Goal: Task Accomplishment & Management: Complete application form

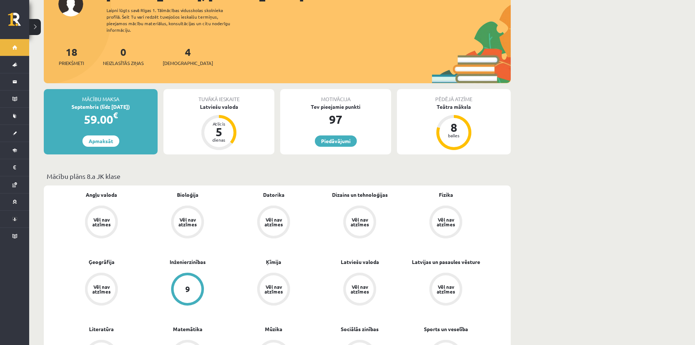
scroll to position [73, 0]
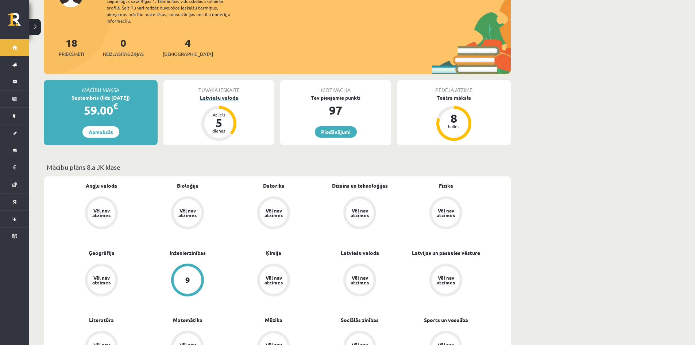
click at [217, 94] on div "Latviešu valoda" at bounding box center [219, 98] width 111 height 8
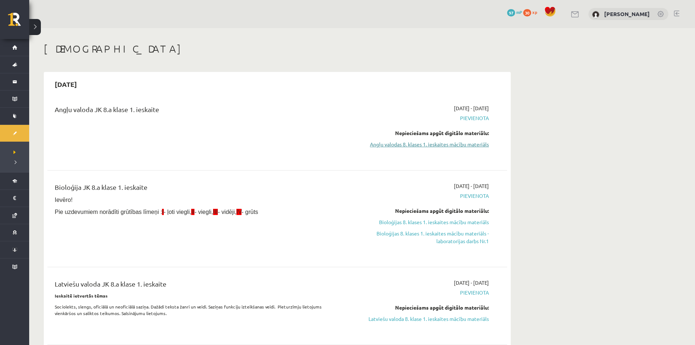
click at [476, 145] on link "Angļu valodas 8. klases 1. ieskaites mācību materiāls" at bounding box center [420, 145] width 138 height 8
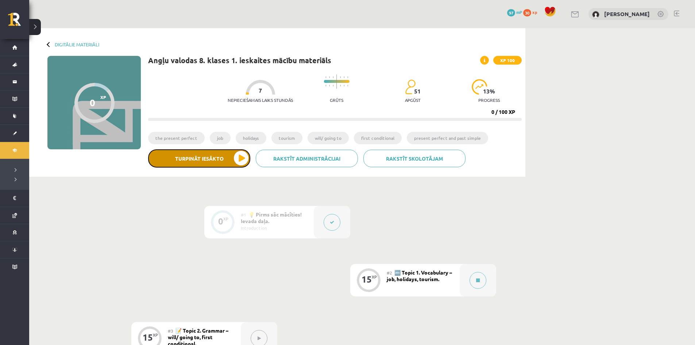
click at [230, 159] on button "Turpināt iesākto" at bounding box center [199, 158] width 102 height 18
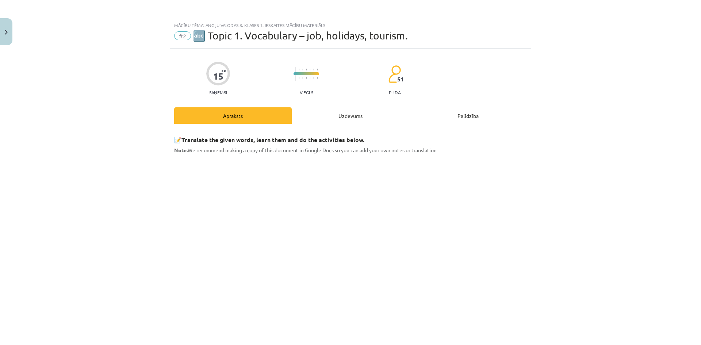
click at [351, 117] on div "Uzdevums" at bounding box center [351, 115] width 118 height 16
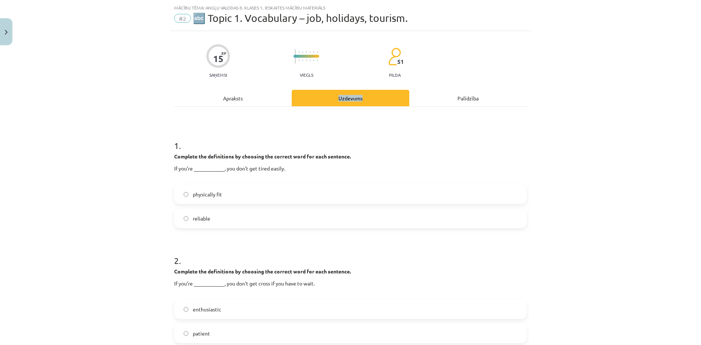
scroll to position [18, 0]
click at [241, 92] on div "Apraksts" at bounding box center [233, 97] width 118 height 16
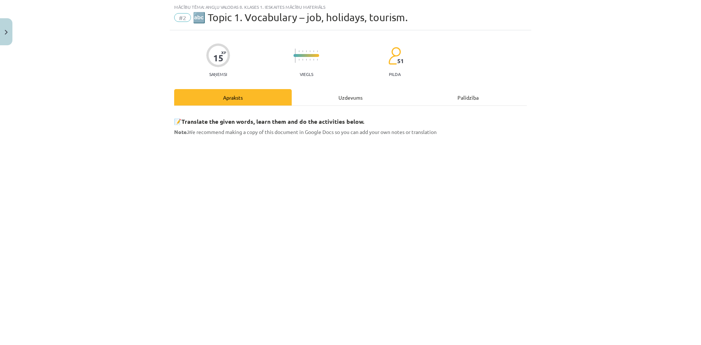
click at [333, 97] on div "Uzdevums" at bounding box center [351, 97] width 118 height 16
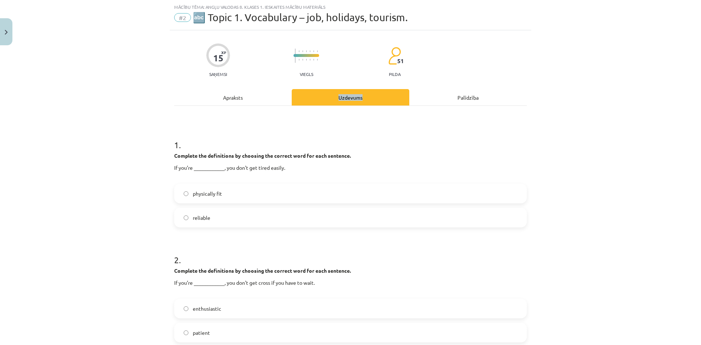
click at [324, 100] on div "Uzdevums" at bounding box center [351, 97] width 118 height 16
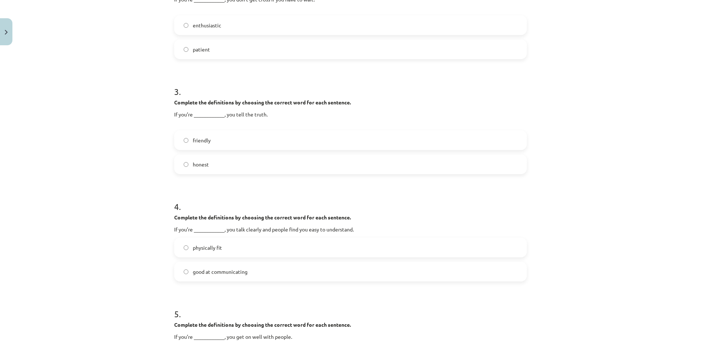
scroll to position [310, 0]
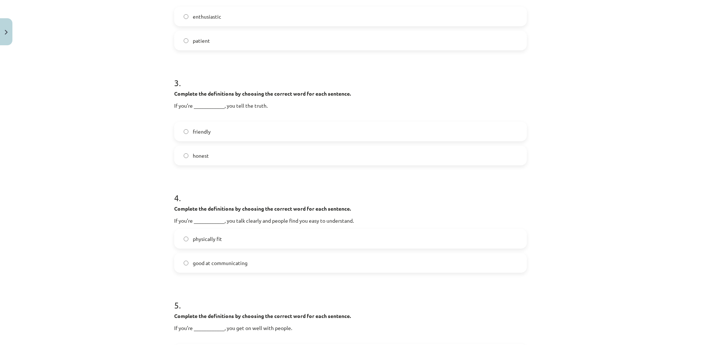
click at [183, 266] on label "good at communicating" at bounding box center [350, 263] width 351 height 18
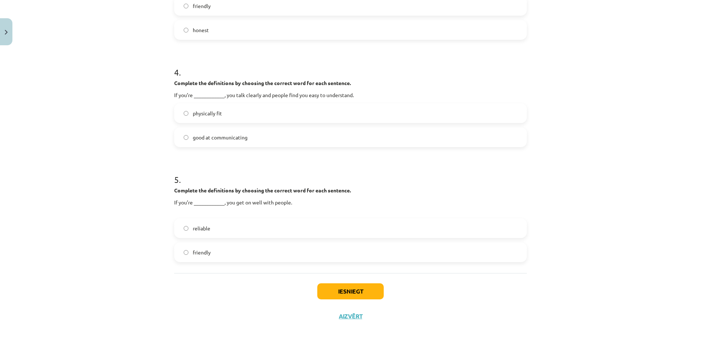
scroll to position [438, 0]
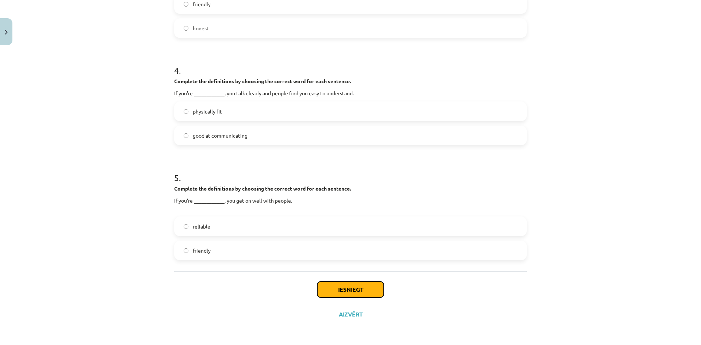
click at [351, 288] on button "Iesniegt" at bounding box center [350, 289] width 66 height 16
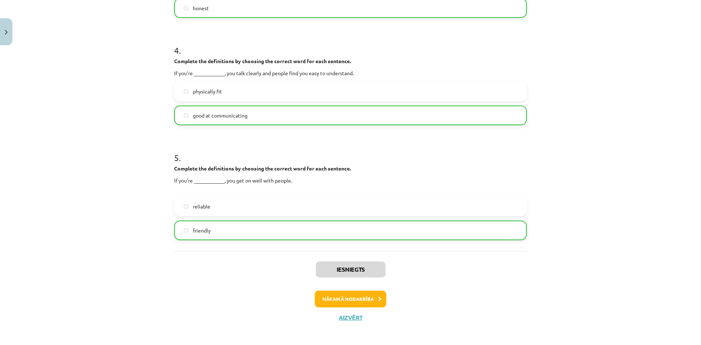
scroll to position [461, 0]
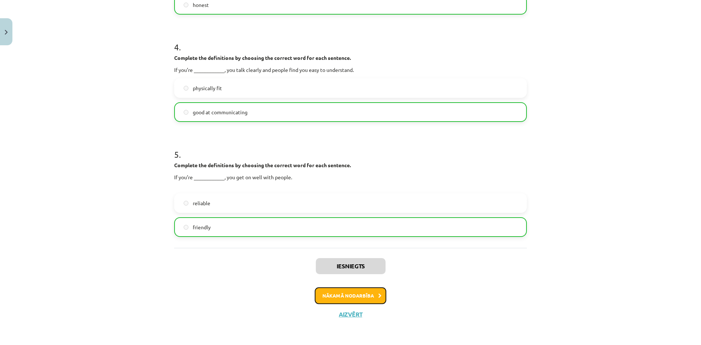
click at [360, 291] on button "Nākamā nodarbība" at bounding box center [351, 295] width 72 height 17
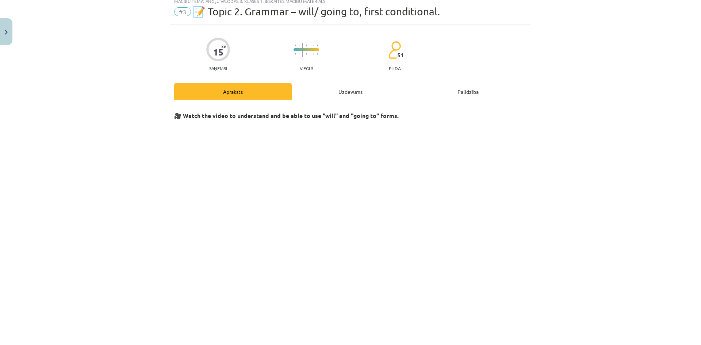
scroll to position [18, 0]
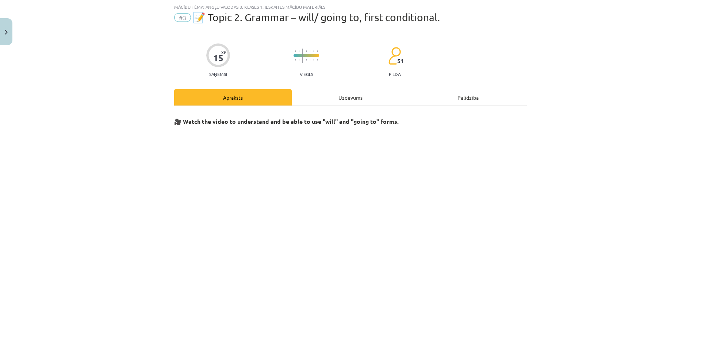
click at [349, 100] on div "Uzdevums" at bounding box center [351, 97] width 118 height 16
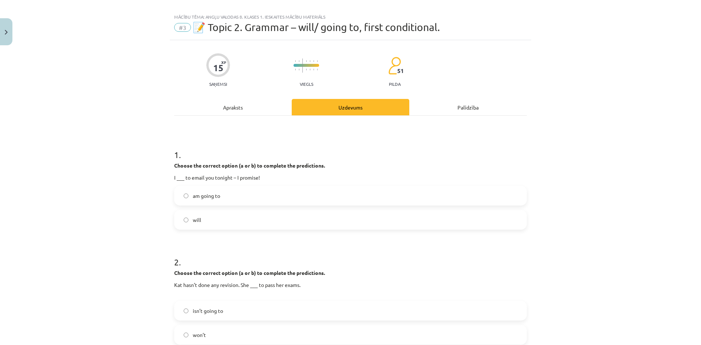
scroll to position [0, 0]
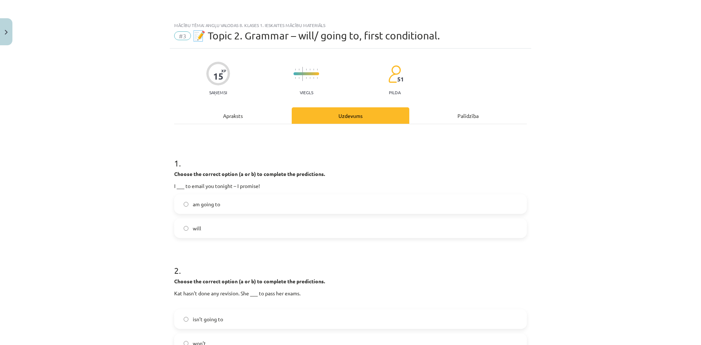
click at [251, 119] on div "Apraksts" at bounding box center [233, 115] width 118 height 16
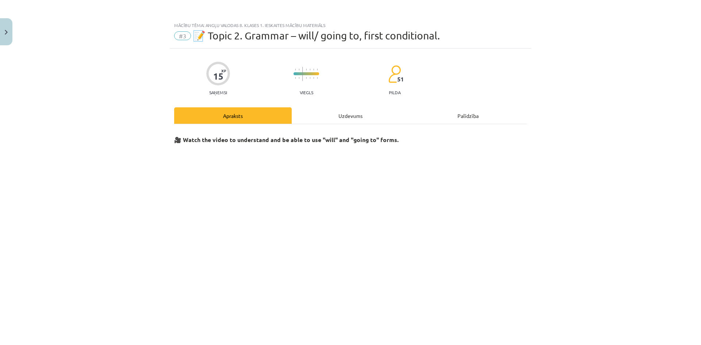
click at [347, 115] on div "Uzdevums" at bounding box center [351, 115] width 118 height 16
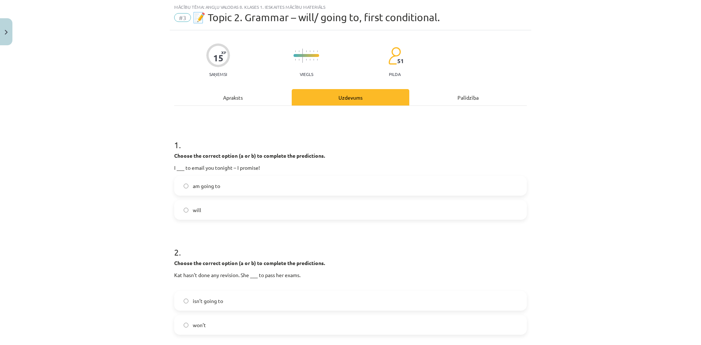
click at [177, 209] on label "will" at bounding box center [350, 210] width 351 height 18
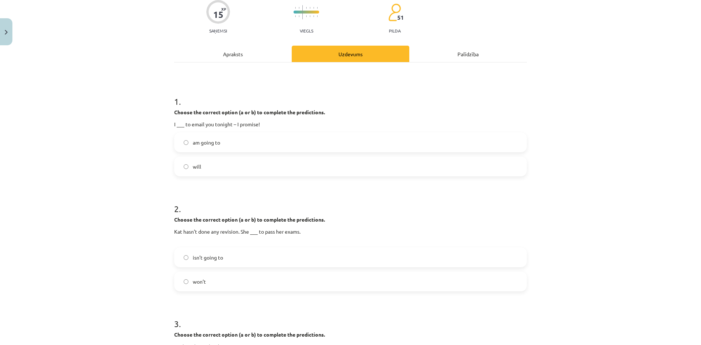
scroll to position [91, 0]
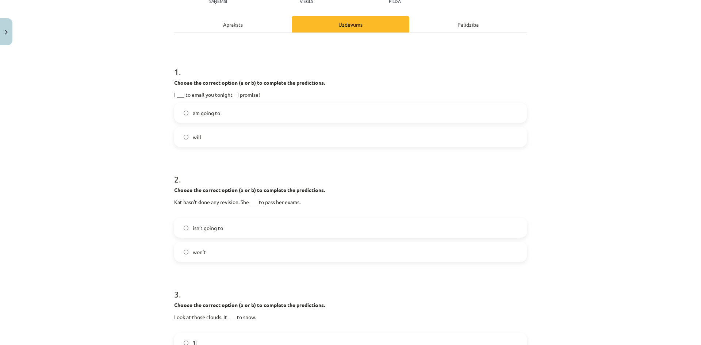
click at [187, 226] on label "isn’t going to" at bounding box center [350, 228] width 351 height 18
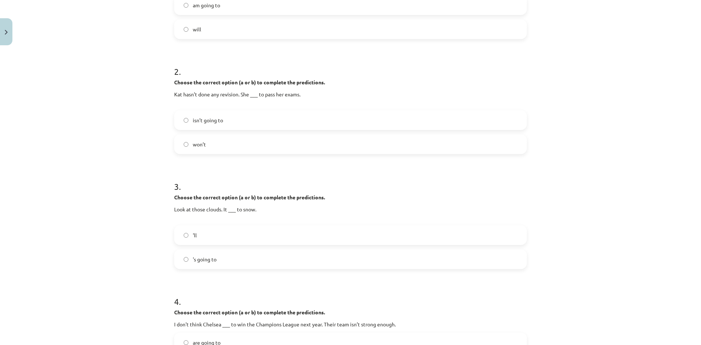
scroll to position [201, 0]
click at [180, 258] on label "'s going to" at bounding box center [350, 257] width 351 height 18
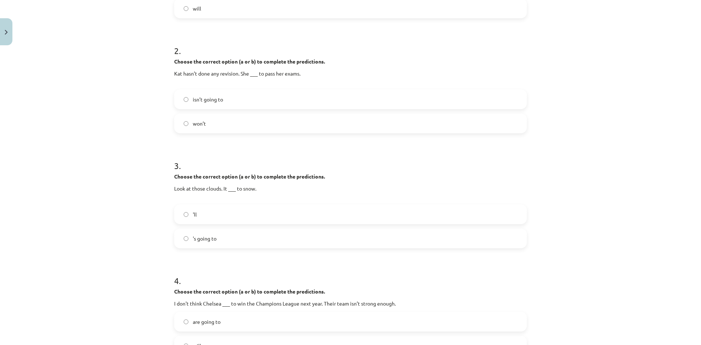
scroll to position [310, 0]
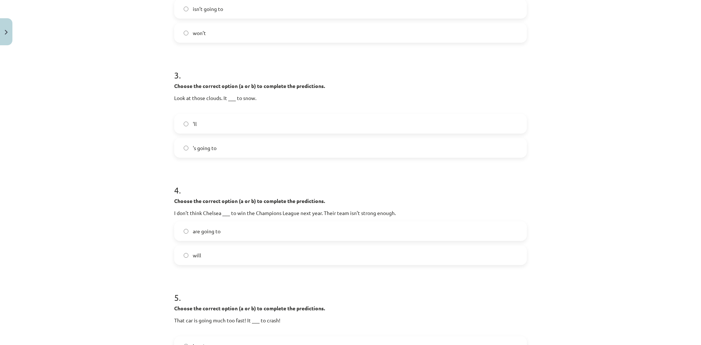
click at [180, 230] on label "are going to" at bounding box center [350, 231] width 351 height 18
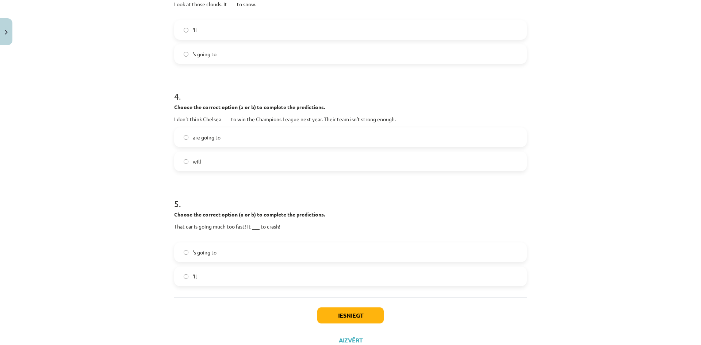
scroll to position [430, 0]
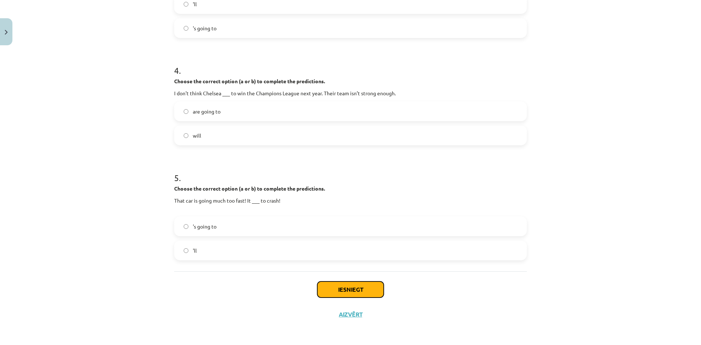
click at [329, 291] on button "Iesniegt" at bounding box center [350, 289] width 66 height 16
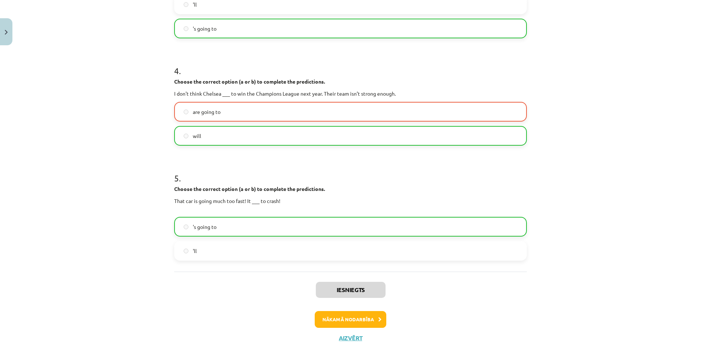
scroll to position [453, 0]
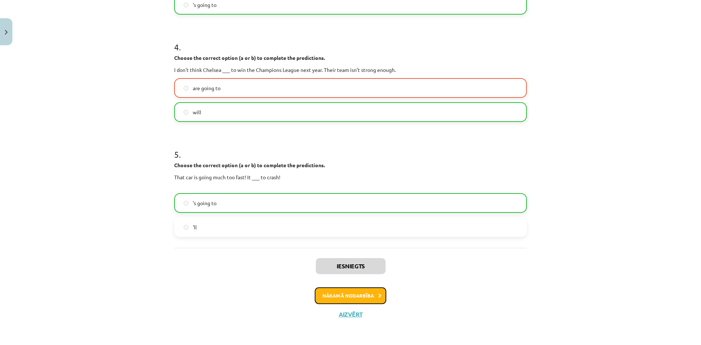
click at [356, 293] on button "Nākamā nodarbība" at bounding box center [351, 295] width 72 height 17
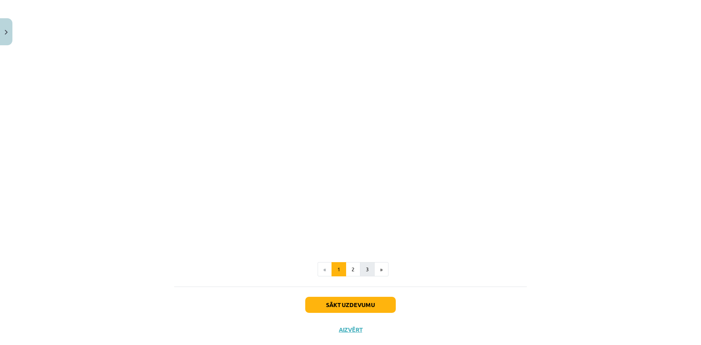
scroll to position [788, 0]
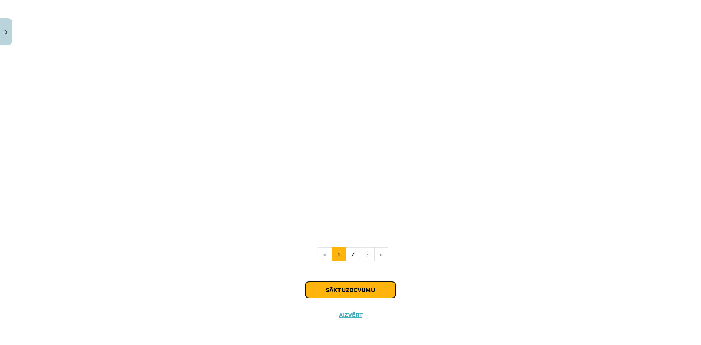
click at [323, 285] on button "Sākt uzdevumu" at bounding box center [350, 290] width 91 height 16
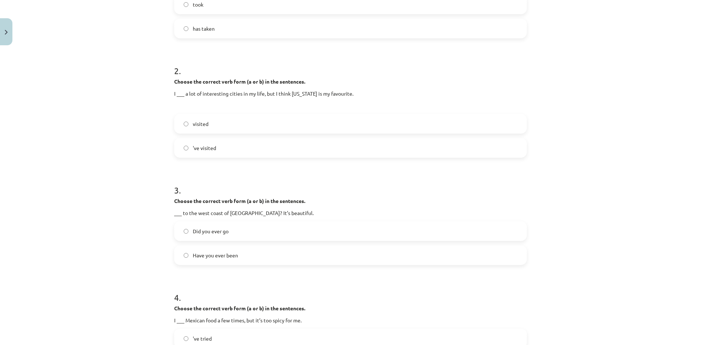
scroll to position [201, 0]
click at [183, 257] on label "Have you ever been" at bounding box center [350, 254] width 351 height 18
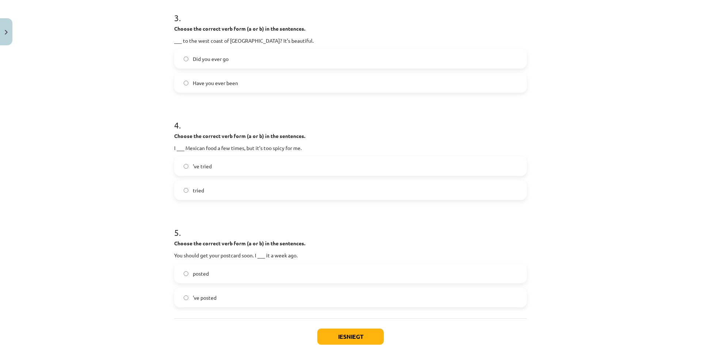
scroll to position [383, 0]
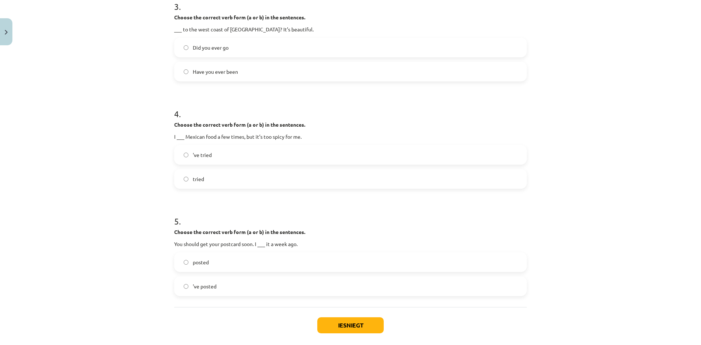
click at [184, 265] on label "posted" at bounding box center [350, 262] width 351 height 18
click at [371, 329] on button "Iesniegt" at bounding box center [350, 325] width 66 height 16
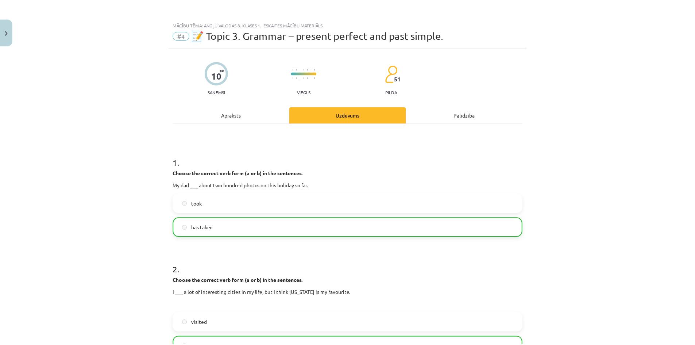
scroll to position [0, 0]
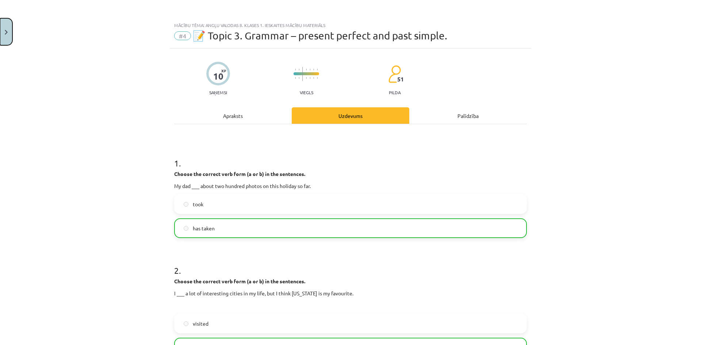
click at [6, 38] on button "Close" at bounding box center [6, 31] width 12 height 27
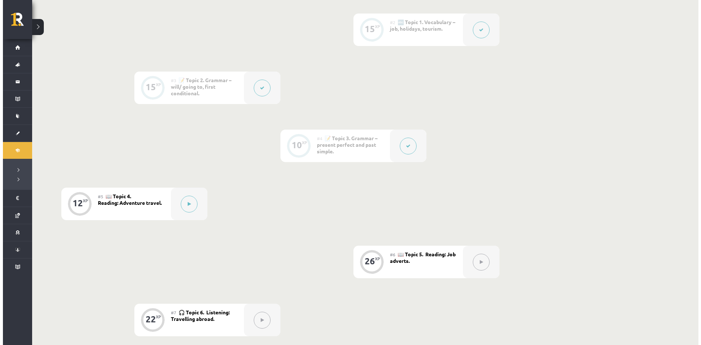
scroll to position [256, 0]
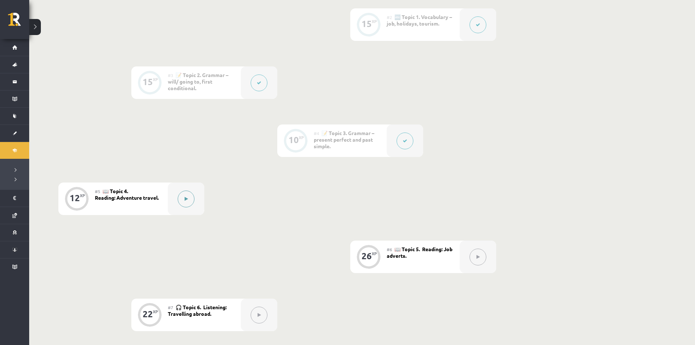
click at [184, 203] on button at bounding box center [186, 199] width 17 height 17
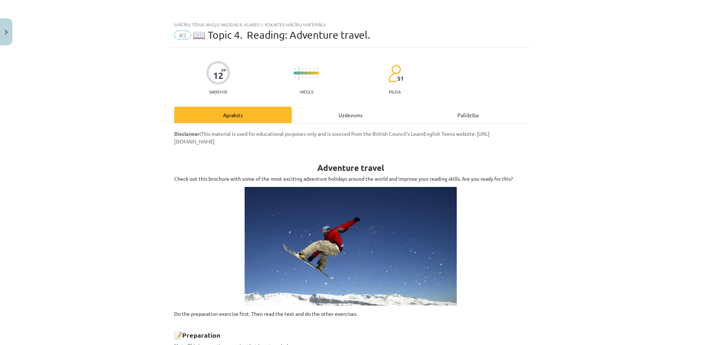
scroll to position [0, 0]
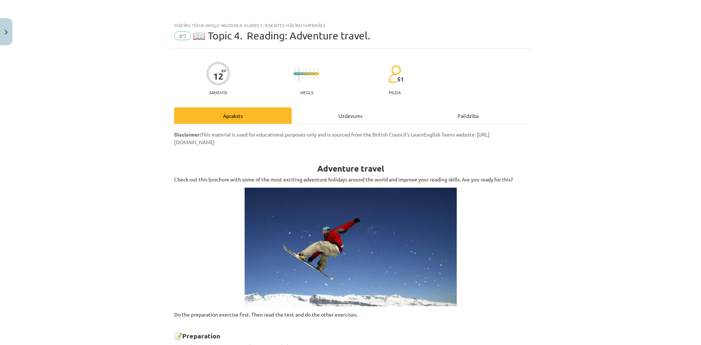
click at [337, 115] on div "Uzdevums" at bounding box center [351, 115] width 118 height 16
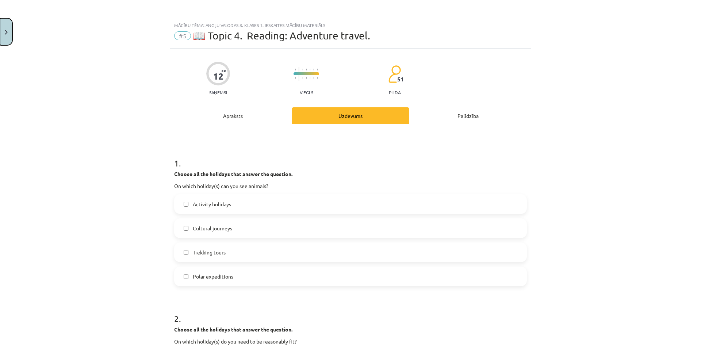
click at [6, 40] on button "Close" at bounding box center [6, 31] width 12 height 27
click at [7, 40] on div "Mācību tēma: Angļu valodas 8. klases 1. ieskaites mācību materiāls #5 📖 Topic 4…" at bounding box center [350, 172] width 701 height 345
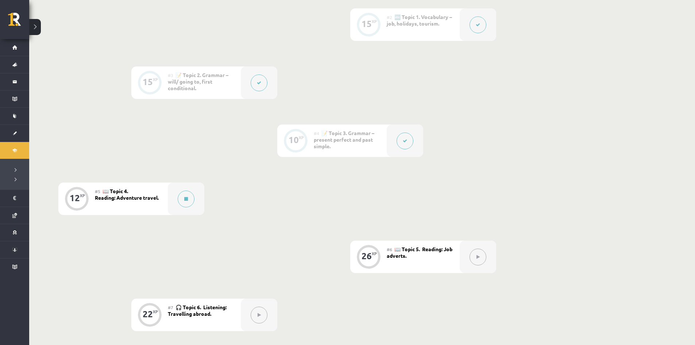
click at [482, 260] on button at bounding box center [478, 257] width 17 height 17
click at [481, 260] on button at bounding box center [478, 257] width 17 height 17
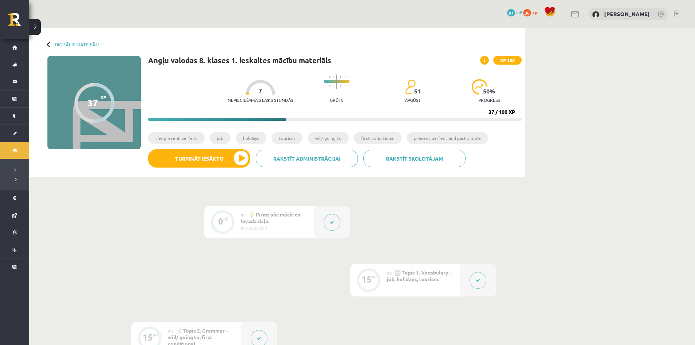
click at [49, 44] on div at bounding box center [49, 44] width 5 height 5
click at [66, 43] on link "Digitālie materiāli" at bounding box center [77, 44] width 45 height 5
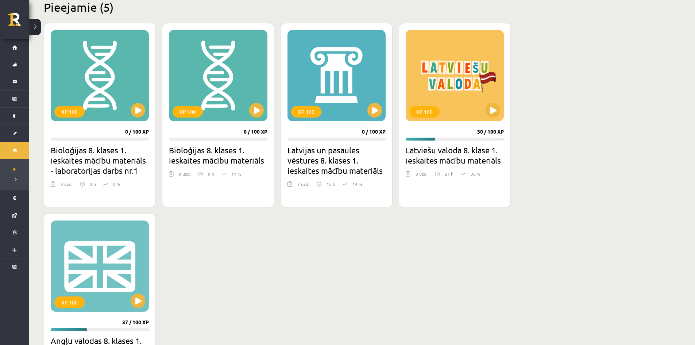
scroll to position [183, 0]
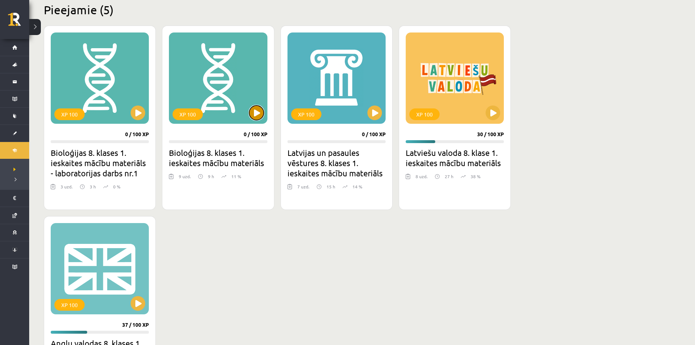
click at [255, 112] on button at bounding box center [256, 112] width 15 height 15
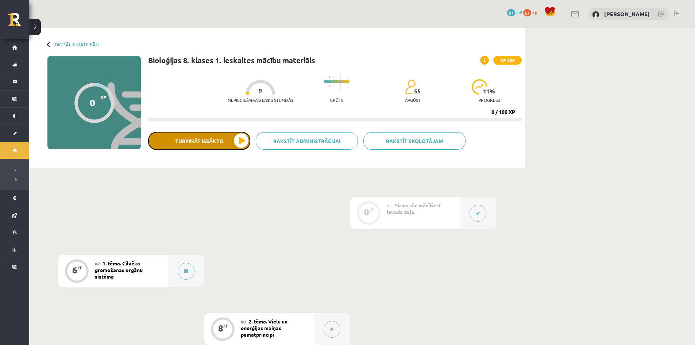
click at [237, 142] on button "Turpināt iesākto" at bounding box center [199, 141] width 102 height 18
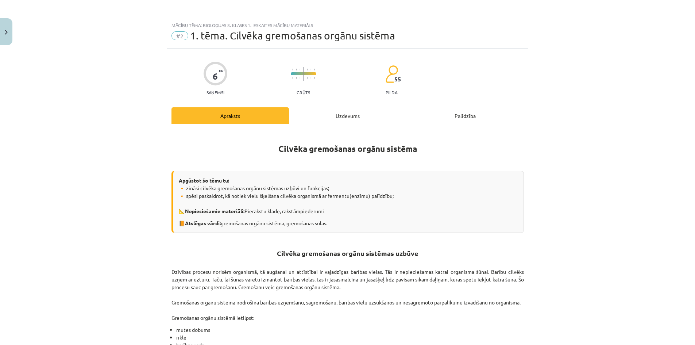
click at [237, 142] on div "Mācību tēma: Bioloģijas 8. klases 1. ieskaites mācību materiāls #2 1. tēma. Cil…" at bounding box center [347, 172] width 695 height 345
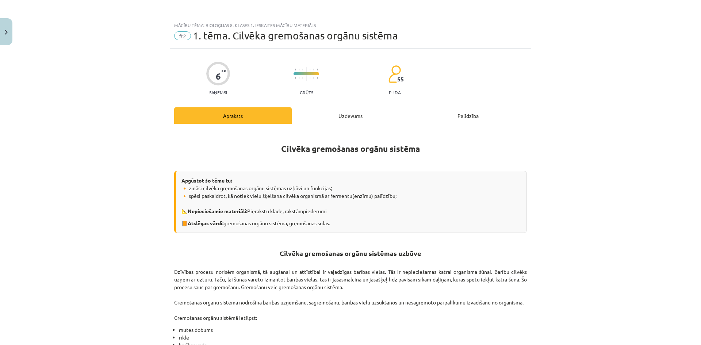
click at [338, 115] on div "Uzdevums" at bounding box center [351, 115] width 118 height 16
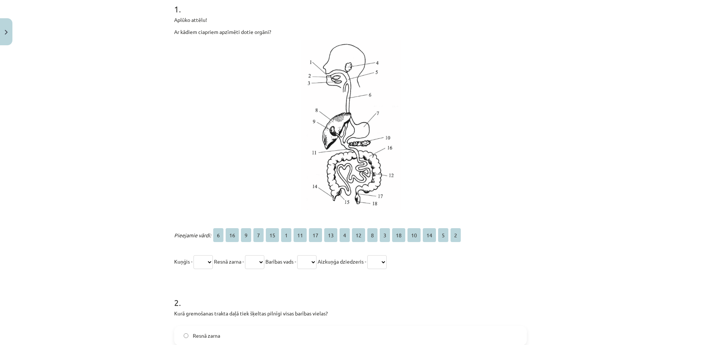
scroll to position [164, 0]
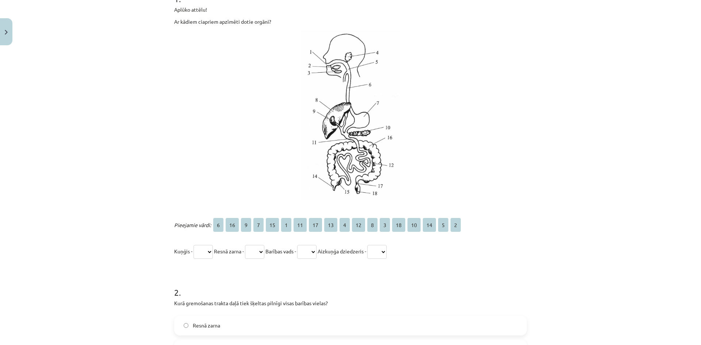
click at [210, 252] on select "* ** * * ** * ** ** ** * ** * * ** ** ** * *" at bounding box center [202, 252] width 19 height 14
click at [209, 251] on select "* ** * * ** * ** ** ** * ** * * ** ** ** * *" at bounding box center [202, 252] width 19 height 14
click at [264, 249] on select "* ** * * ** * ** ** ** * ** * * ** ** ** * *" at bounding box center [254, 252] width 19 height 14
select select "**"
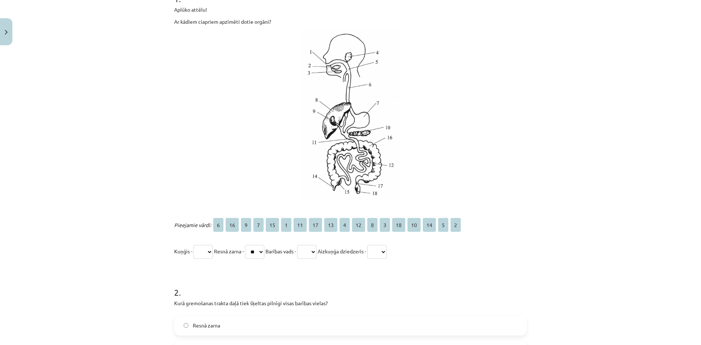
click at [248, 245] on select "* ** * * ** * ** ** ** * ** * * ** ** ** * *" at bounding box center [254, 252] width 19 height 14
click at [316, 247] on select "* ** * * ** * ** ** ** * ** * * ** ** ** * *" at bounding box center [306, 252] width 19 height 14
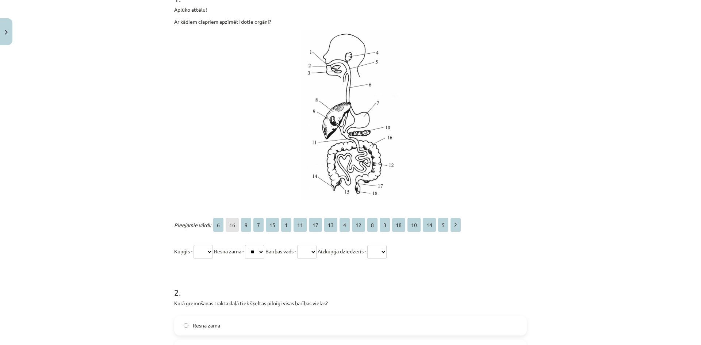
click at [316, 247] on select "* ** * * ** * ** ** ** * ** * * ** ** ** * *" at bounding box center [306, 252] width 19 height 14
select select "*"
click at [305, 245] on select "* ** * * ** * ** ** ** * ** * * ** ** ** * *" at bounding box center [306, 252] width 19 height 14
click at [387, 250] on select "* ** * * ** * ** ** ** * ** * * ** ** ** * *" at bounding box center [376, 252] width 19 height 14
select select "**"
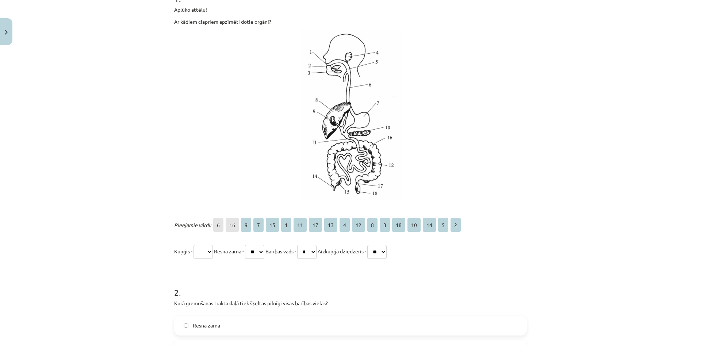
click at [379, 245] on select "* ** * * ** * ** ** ** * ** * * ** ** ** * *" at bounding box center [376, 252] width 19 height 14
click at [207, 254] on select "* ** * * ** * ** ** ** * ** * * ** ** ** * *" at bounding box center [202, 252] width 19 height 14
select select "*"
click at [193, 245] on select "* ** * * ** * ** ** ** * ** * * ** ** ** * *" at bounding box center [202, 252] width 19 height 14
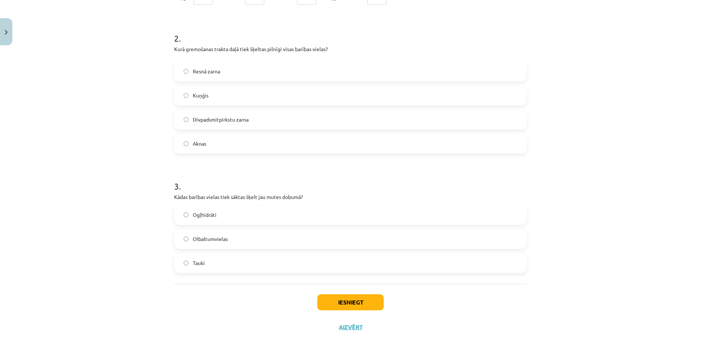
scroll to position [431, 0]
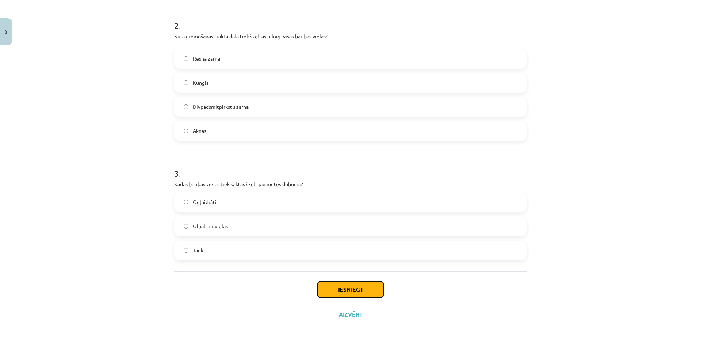
click at [345, 292] on button "Iesniegt" at bounding box center [350, 289] width 66 height 16
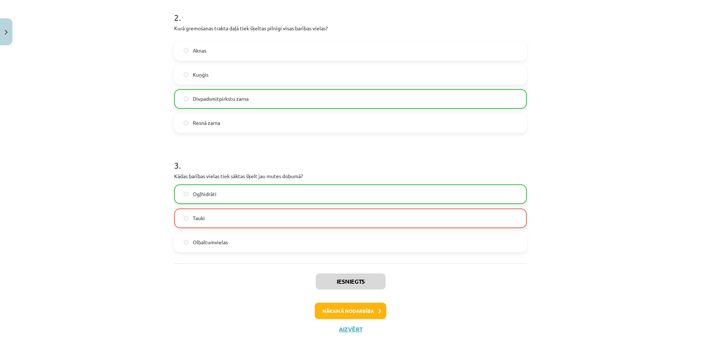
scroll to position [454, 0]
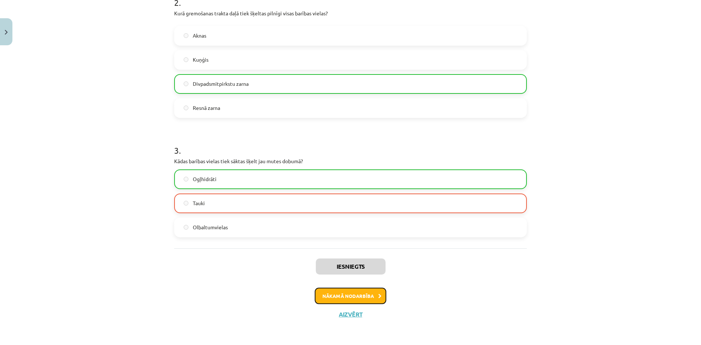
click at [364, 294] on button "Nākamā nodarbība" at bounding box center [351, 296] width 72 height 17
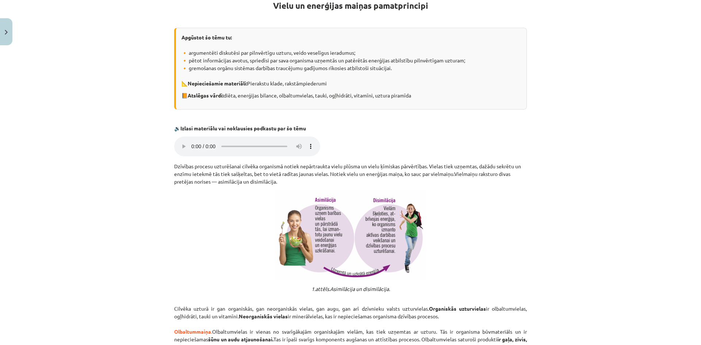
scroll to position [128, 0]
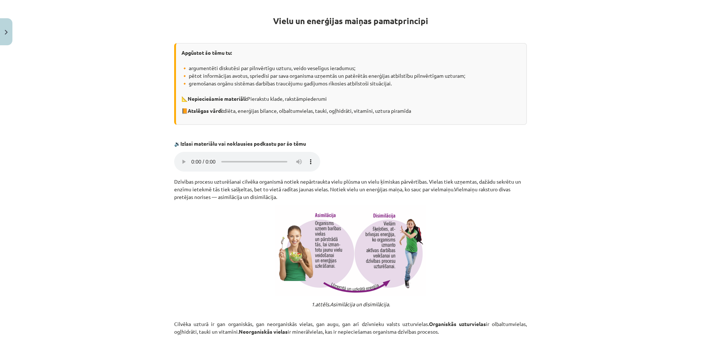
click at [533, 281] on div "Mācību tēma: Bioloģijas 8. klases 1. ieskaites mācību materiāls #3 2. tēma. Vie…" at bounding box center [350, 172] width 701 height 345
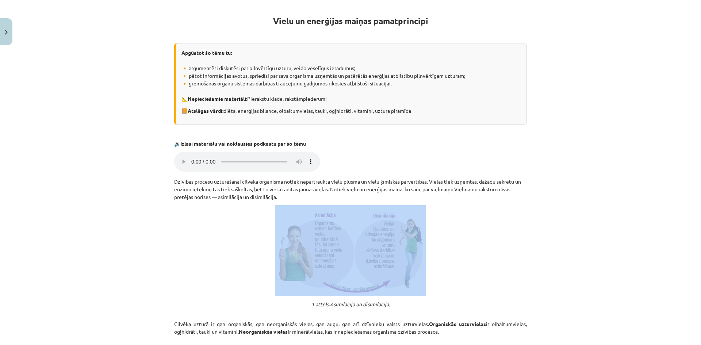
click at [533, 281] on div "Mācību tēma: Bioloģijas 8. klases 1. ieskaites mācību materiāls #3 2. tēma. Vie…" at bounding box center [350, 172] width 701 height 345
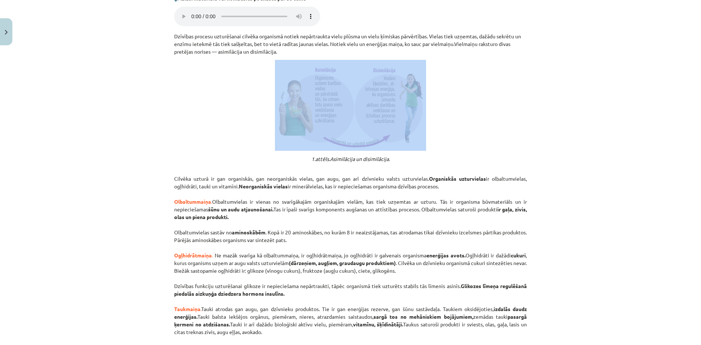
scroll to position [270, 0]
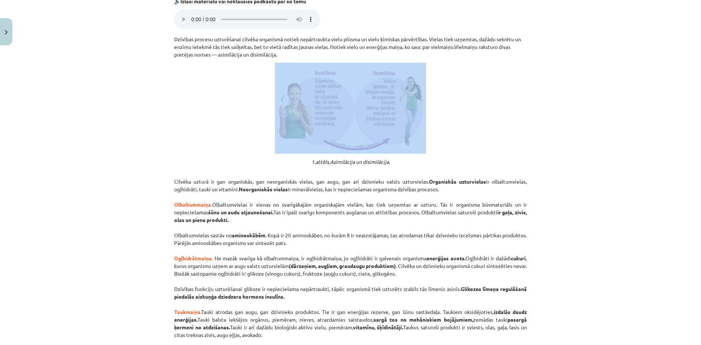
click at [646, 128] on div "Mācību tēma: Bioloģijas 8. klases 1. ieskaites mācību materiāls #3 2. tēma. Vie…" at bounding box center [350, 172] width 701 height 345
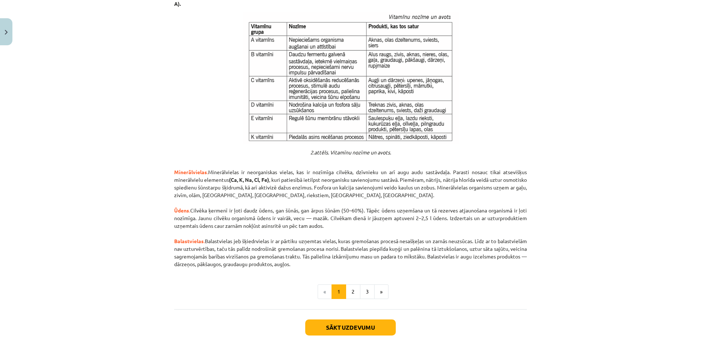
scroll to position [672, 0]
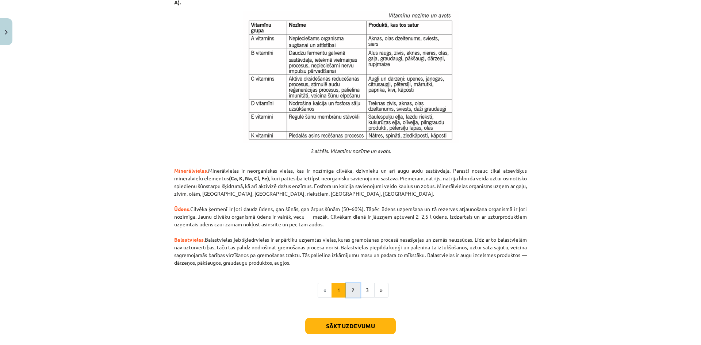
click at [346, 291] on button "2" at bounding box center [353, 290] width 15 height 15
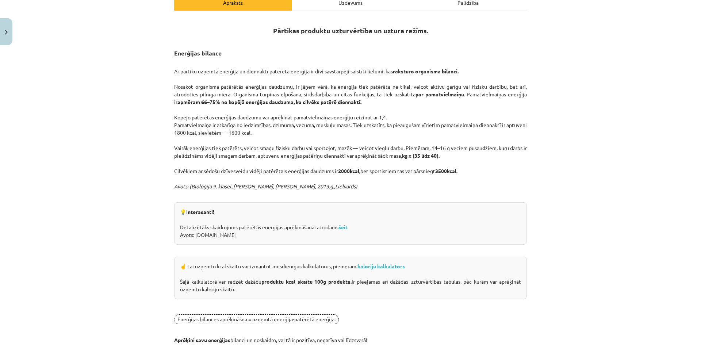
scroll to position [131, 0]
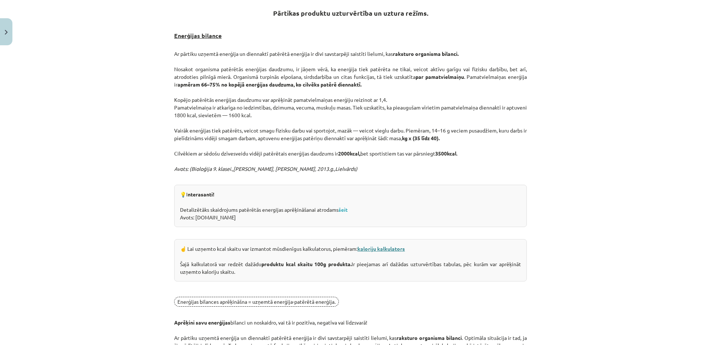
click at [387, 249] on link "kaloriju kalkulators" at bounding box center [380, 248] width 47 height 7
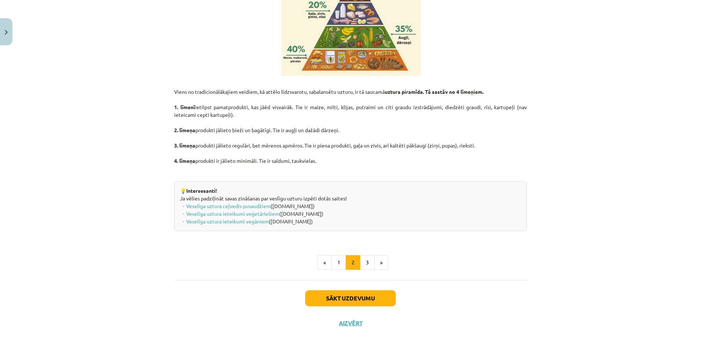
scroll to position [572, 0]
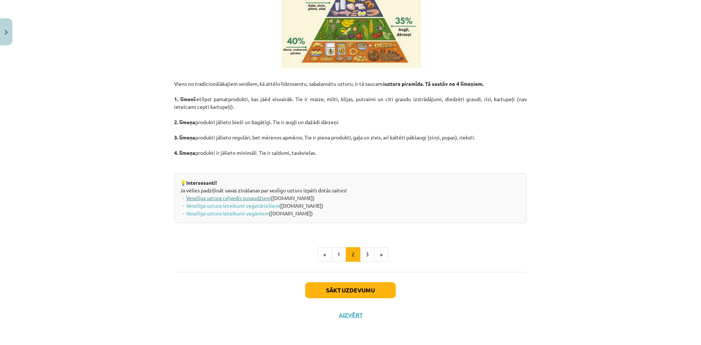
click at [263, 197] on link "Veselīga uztura ceļvedis pusaudžiem" at bounding box center [228, 198] width 84 height 7
click at [361, 251] on button "3" at bounding box center [367, 254] width 15 height 15
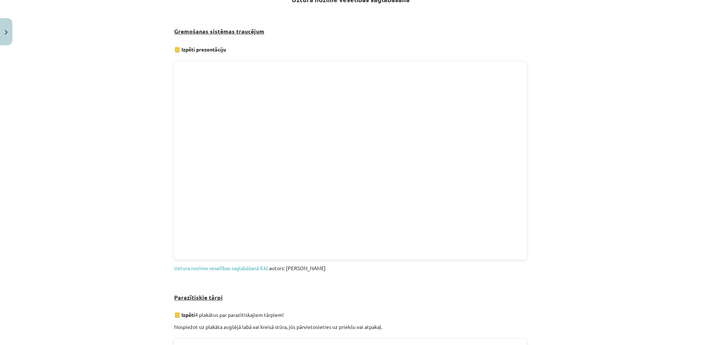
scroll to position [146, 0]
